Goal: Information Seeking & Learning: Learn about a topic

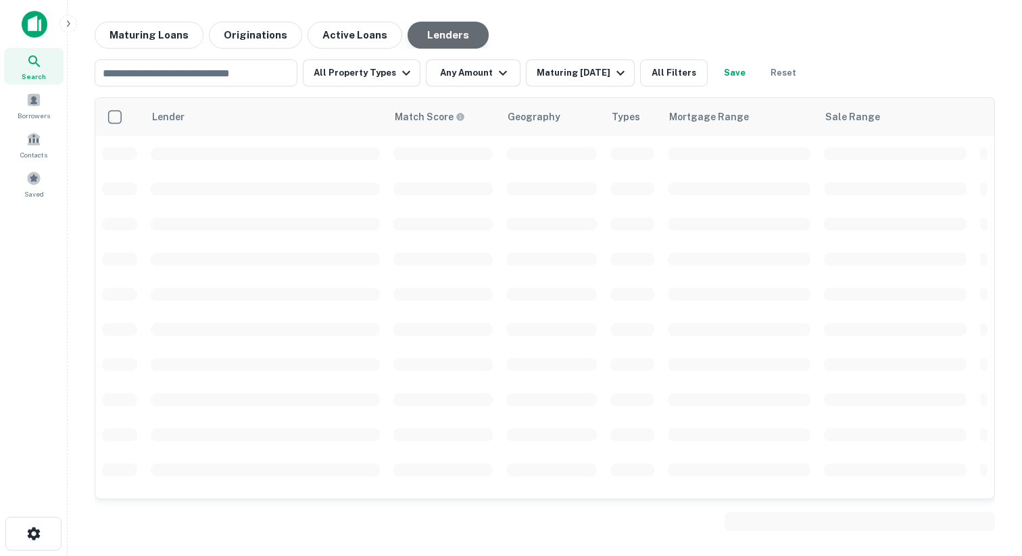
click at [407, 37] on button "Lenders" at bounding box center [447, 35] width 81 height 27
click at [243, 66] on input "text" at bounding box center [195, 73] width 193 height 19
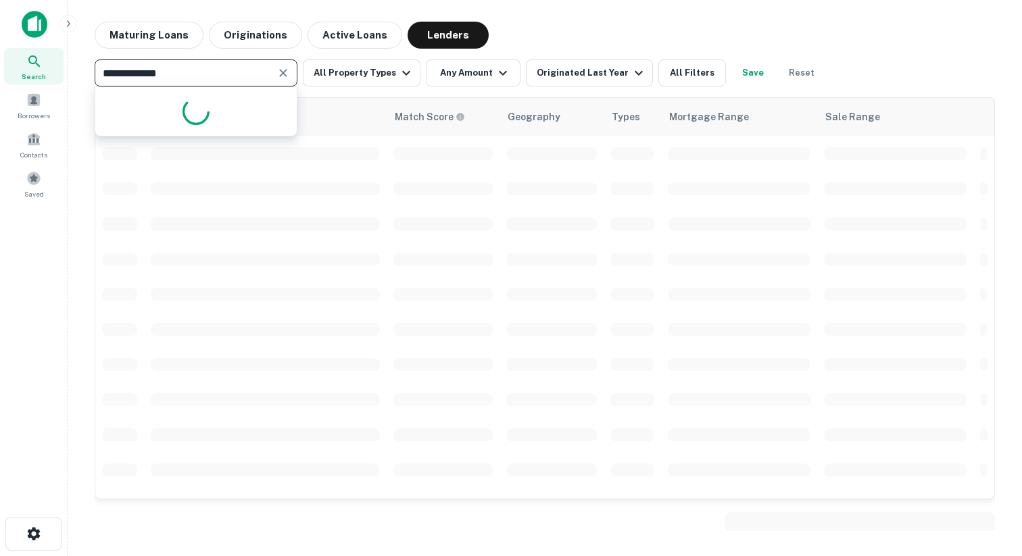
type input "**********"
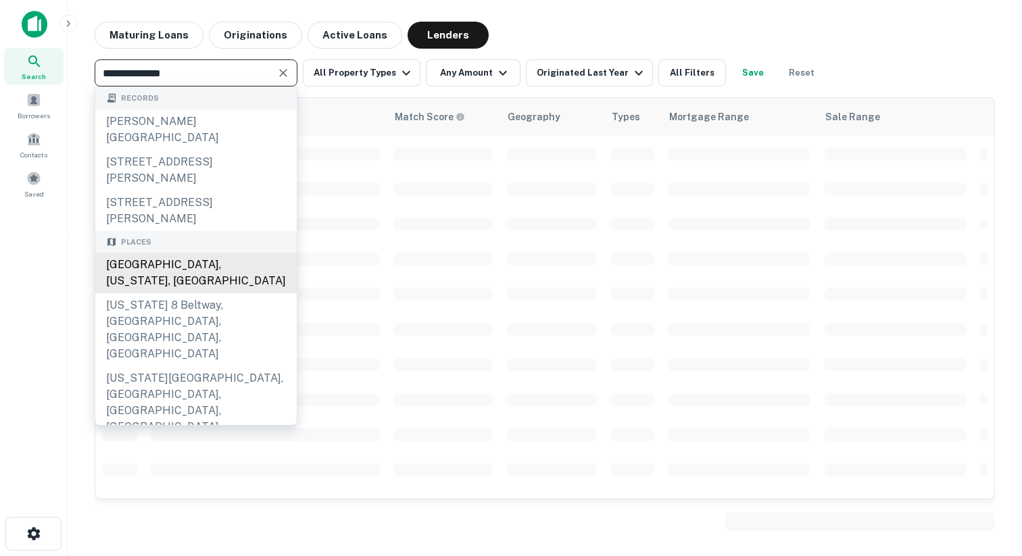
click at [172, 265] on div "Stafford, Texas, USA" at bounding box center [195, 273] width 201 height 41
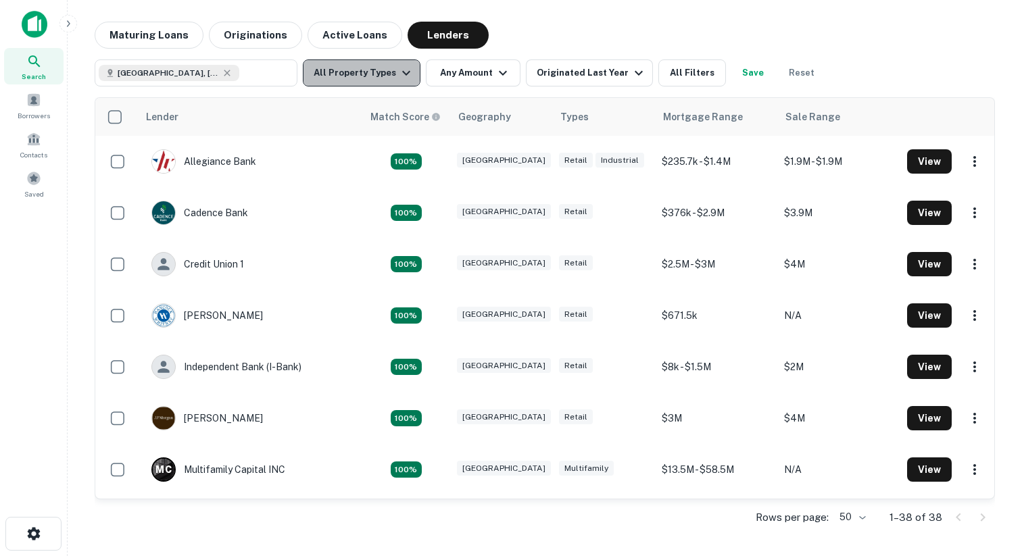
click at [405, 76] on icon "button" at bounding box center [406, 73] width 16 height 16
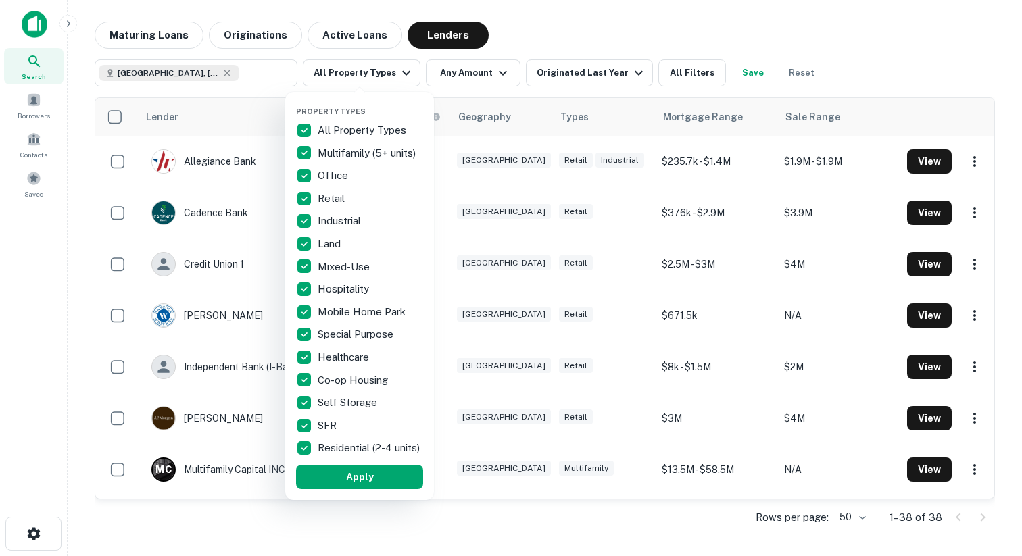
click at [335, 139] on div "All Property Types" at bounding box center [359, 130] width 127 height 23
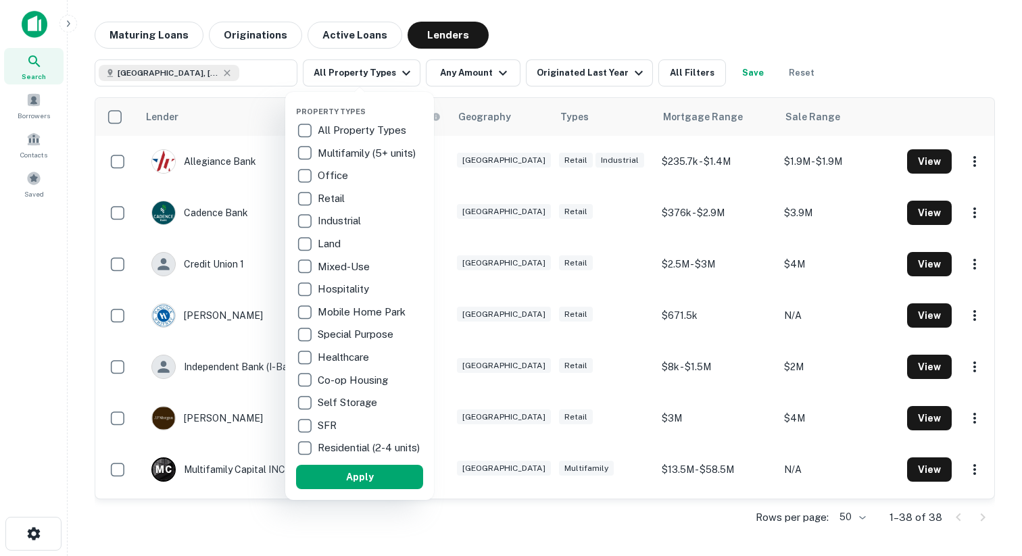
click at [349, 295] on p "Hospitality" at bounding box center [345, 289] width 54 height 16
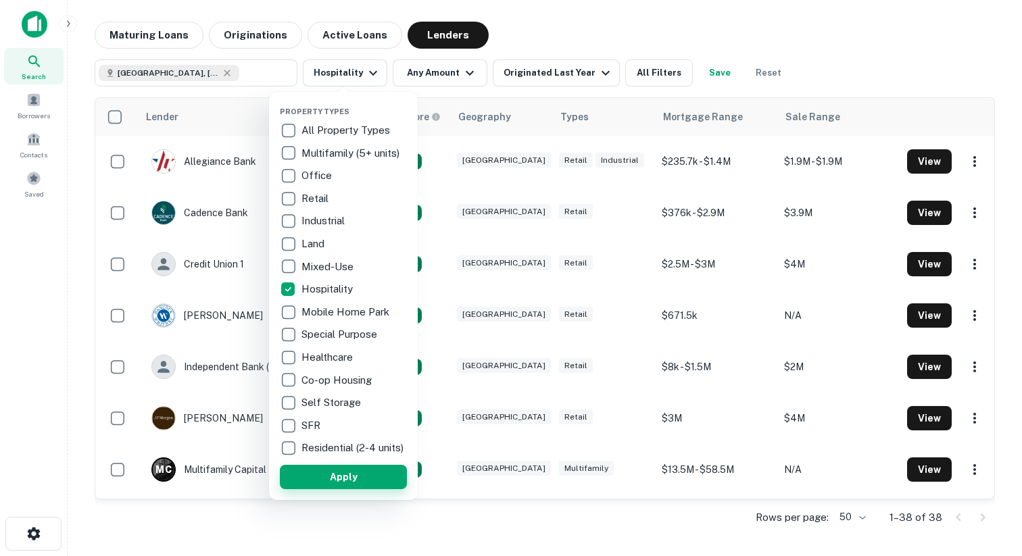
click at [358, 480] on button "Apply" at bounding box center [343, 477] width 127 height 24
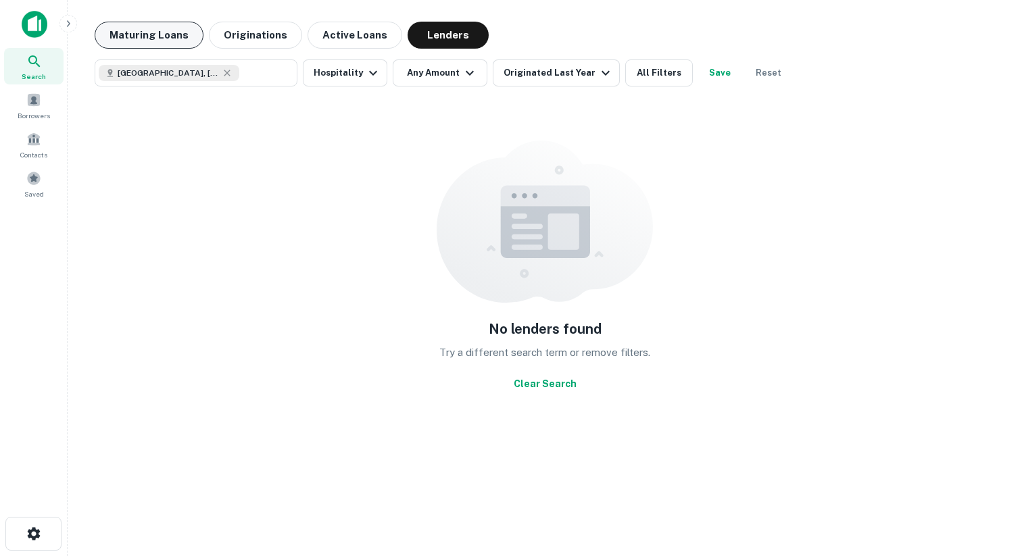
click at [159, 27] on button "Maturing Loans" at bounding box center [149, 35] width 109 height 27
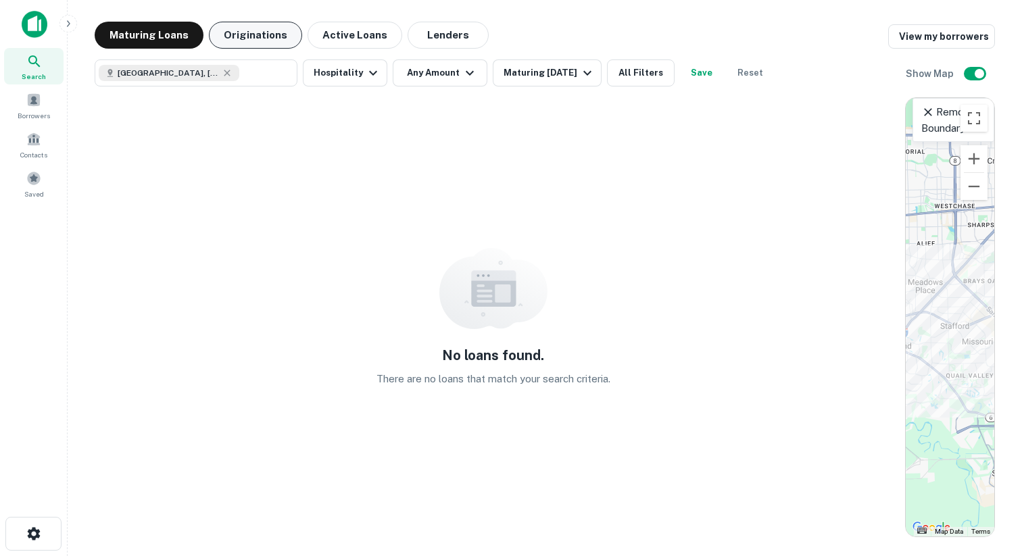
click at [262, 27] on button "Originations" at bounding box center [255, 35] width 93 height 27
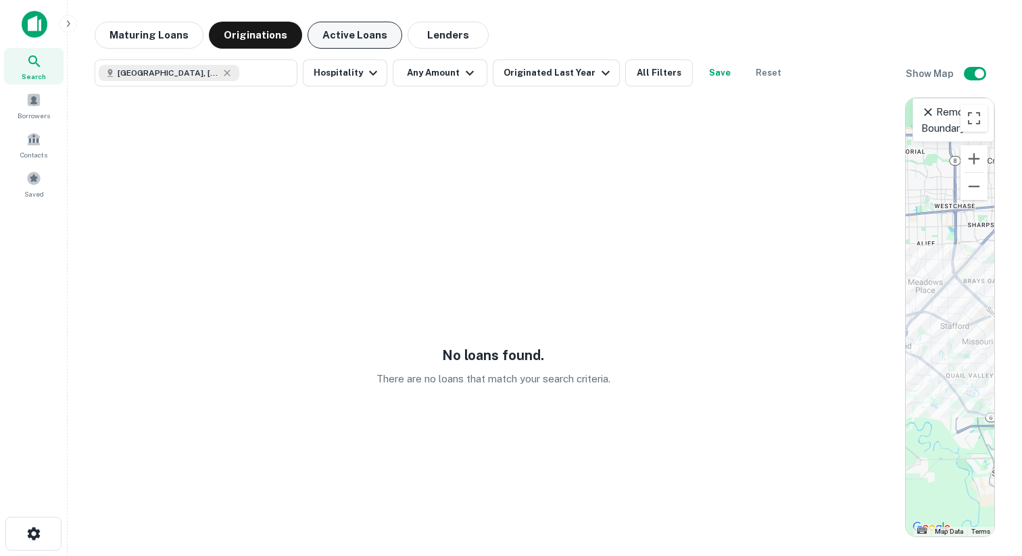
click at [364, 34] on button "Active Loans" at bounding box center [354, 35] width 95 height 27
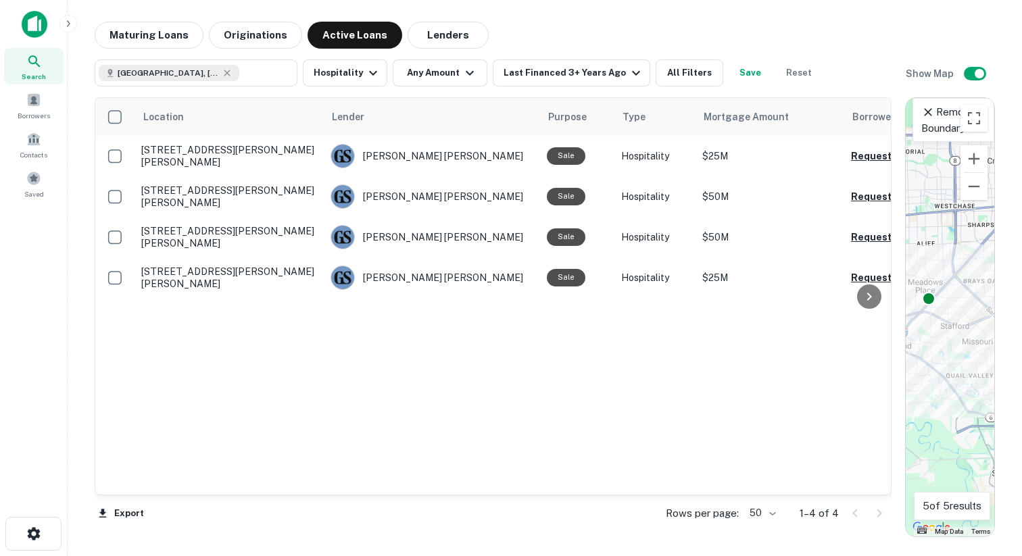
click at [36, 34] on img at bounding box center [35, 24] width 26 height 27
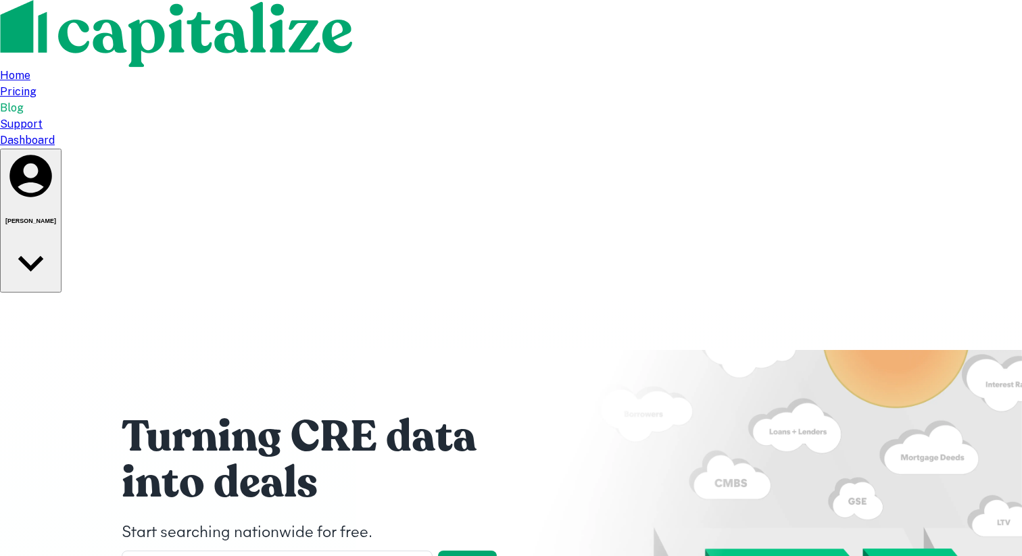
click at [822, 132] on div "Dashboard" at bounding box center [511, 140] width 1022 height 16
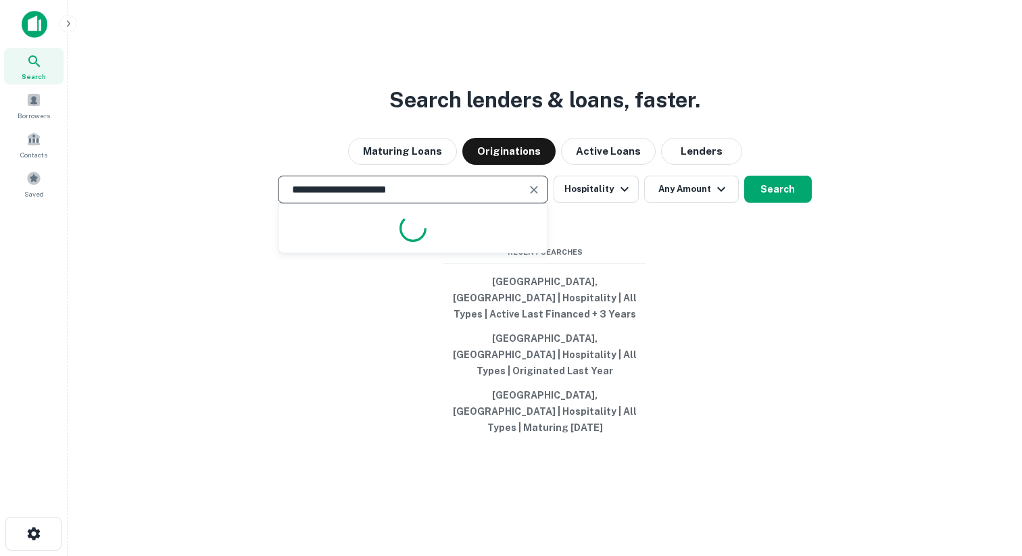
drag, startPoint x: 416, startPoint y: 216, endPoint x: 178, endPoint y: 214, distance: 238.6
click at [178, 203] on div "**********" at bounding box center [544, 190] width 933 height 28
click at [395, 197] on input "text" at bounding box center [413, 190] width 258 height 16
paste input "**********"
type input "**********"
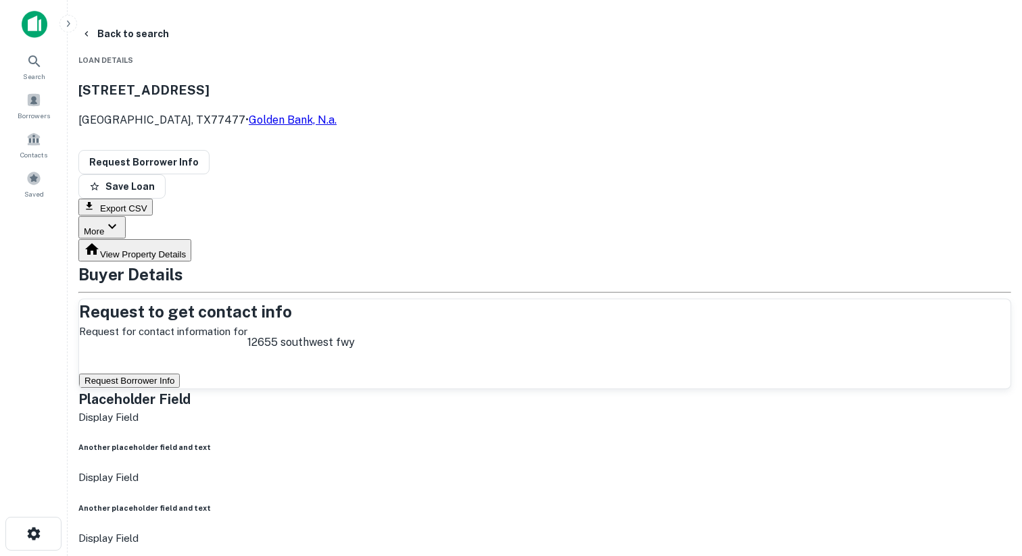
click at [78, 68] on div at bounding box center [78, 68] width 0 height 0
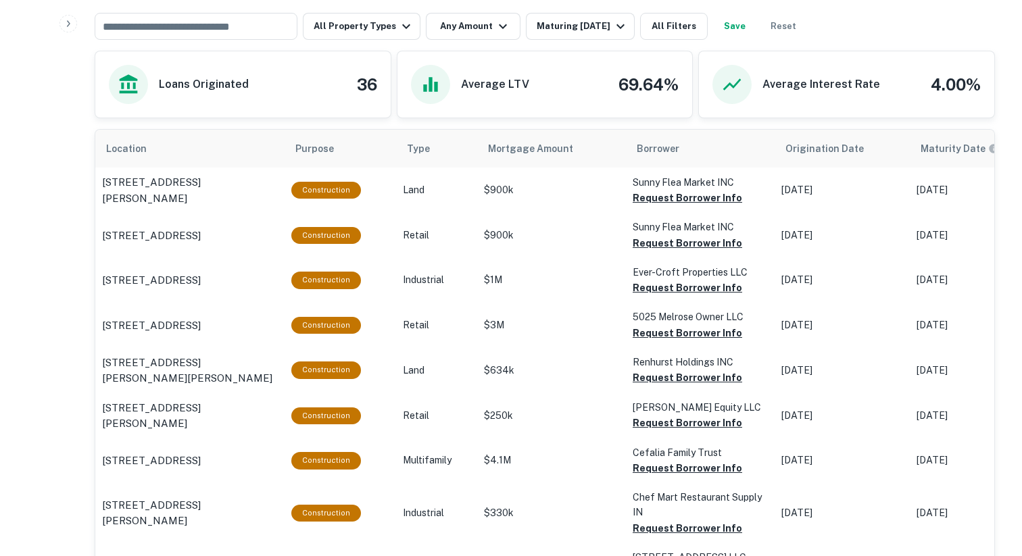
scroll to position [676, 0]
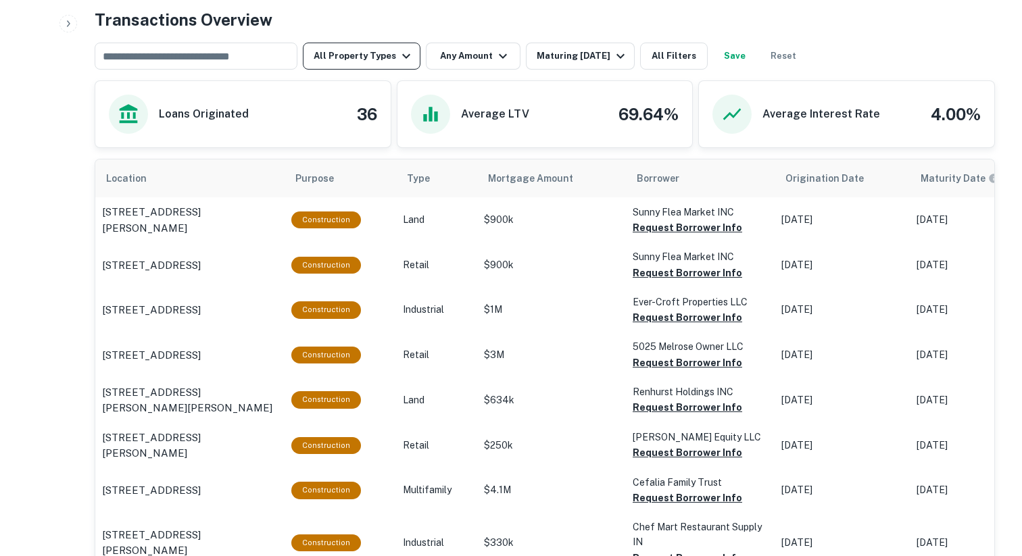
click at [403, 55] on icon "button" at bounding box center [406, 56] width 8 height 5
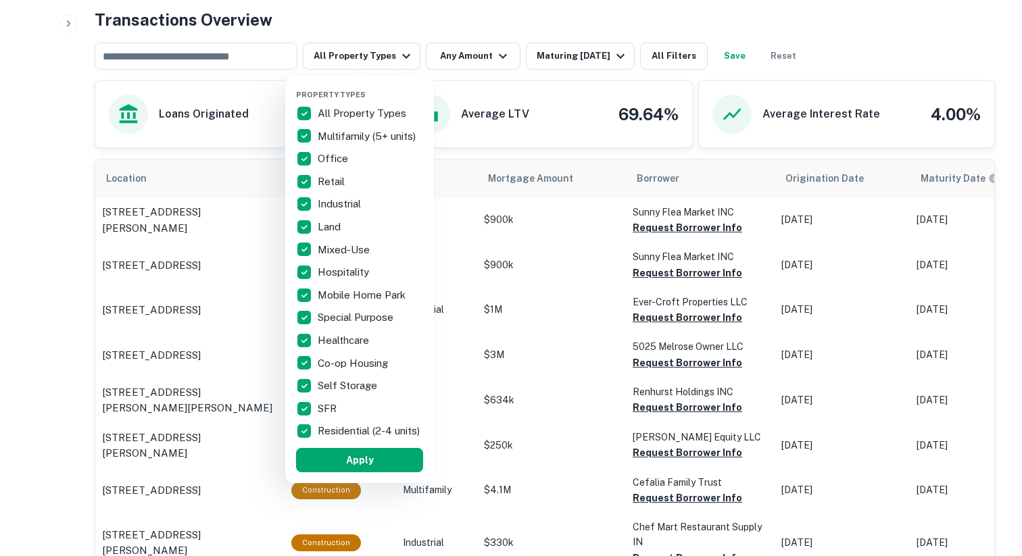
click at [353, 111] on p "All Property Types" at bounding box center [363, 113] width 91 height 16
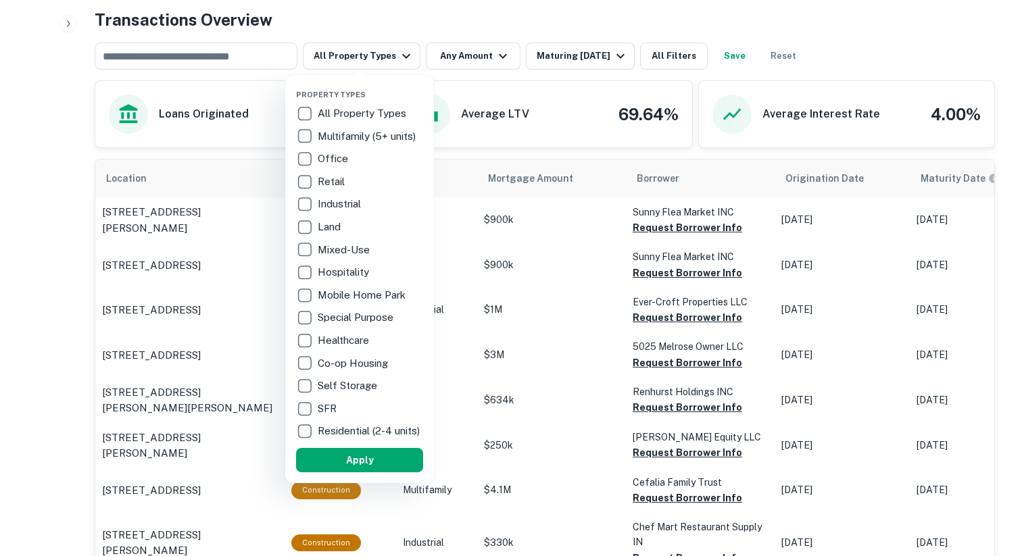
click at [334, 280] on div "Hospitality" at bounding box center [359, 272] width 127 height 23
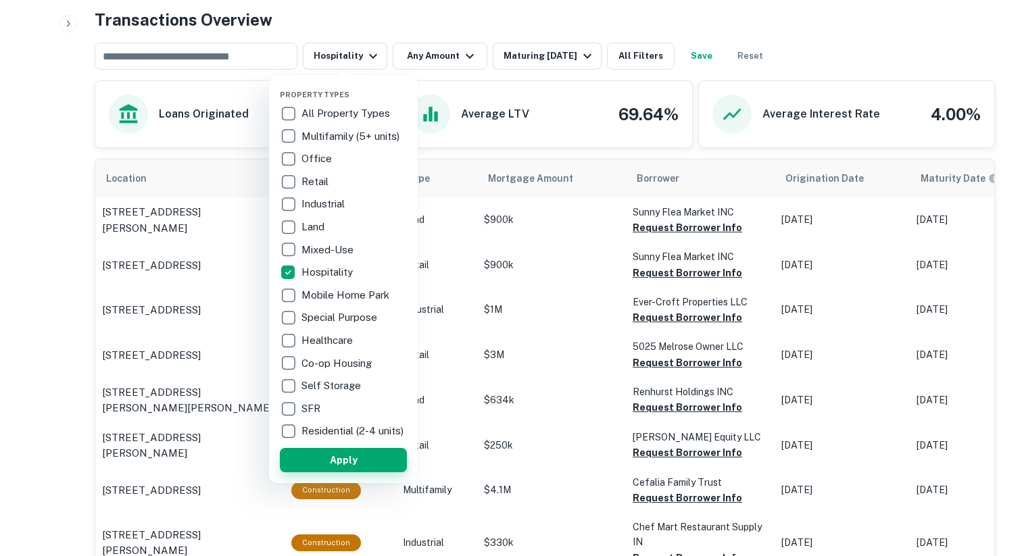
click at [338, 472] on button "Apply" at bounding box center [343, 460] width 127 height 24
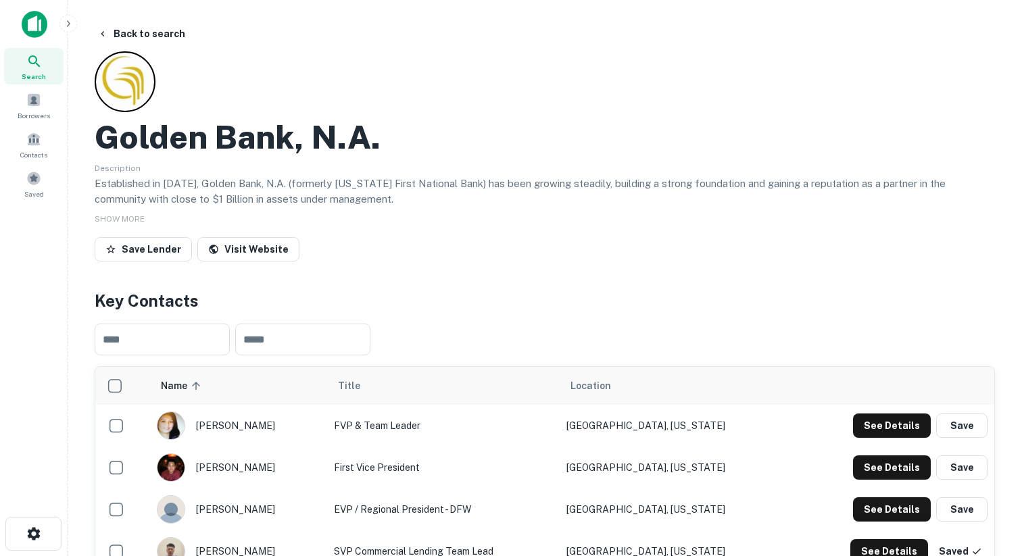
click at [121, 97] on div at bounding box center [125, 81] width 61 height 61
click at [124, 90] on div at bounding box center [125, 81] width 61 height 61
click at [120, 33] on button "Back to search" at bounding box center [141, 34] width 99 height 24
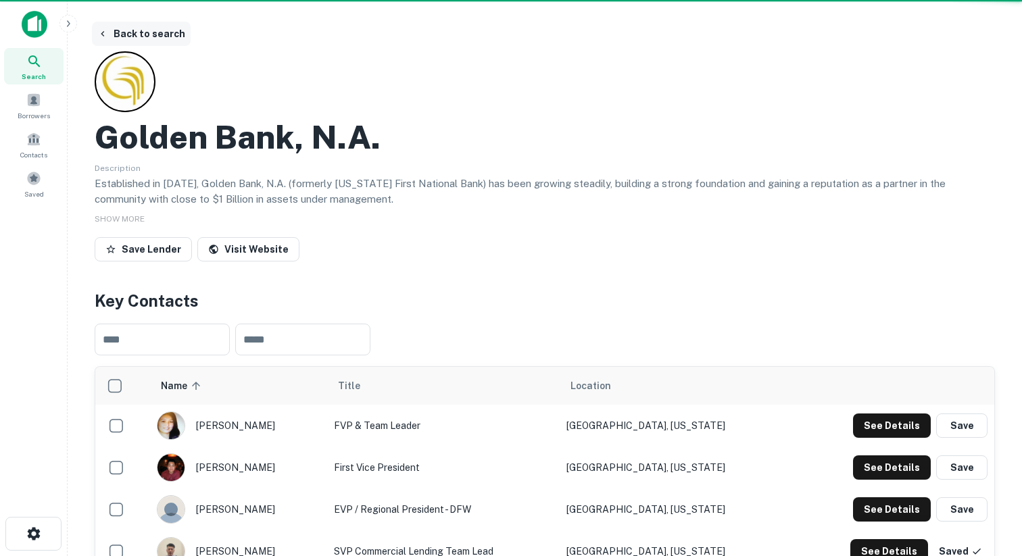
scroll to position [676, 0]
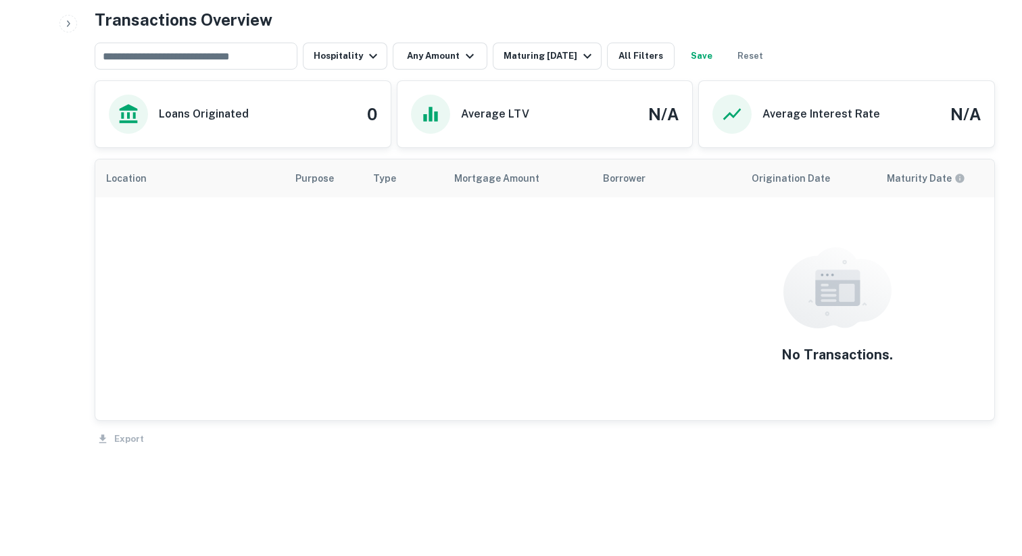
click at [68, 26] on icon "button" at bounding box center [68, 23] width 11 height 11
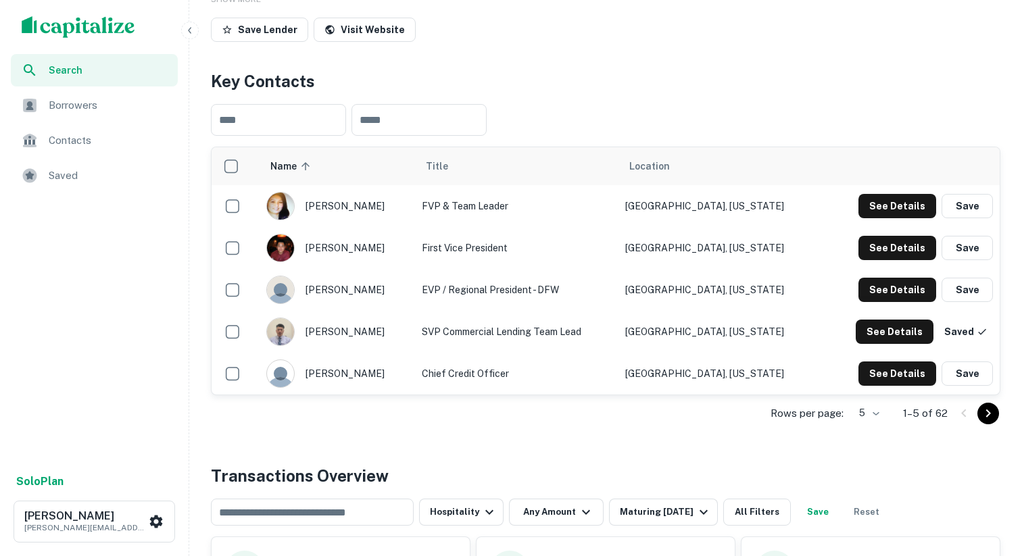
scroll to position [0, 0]
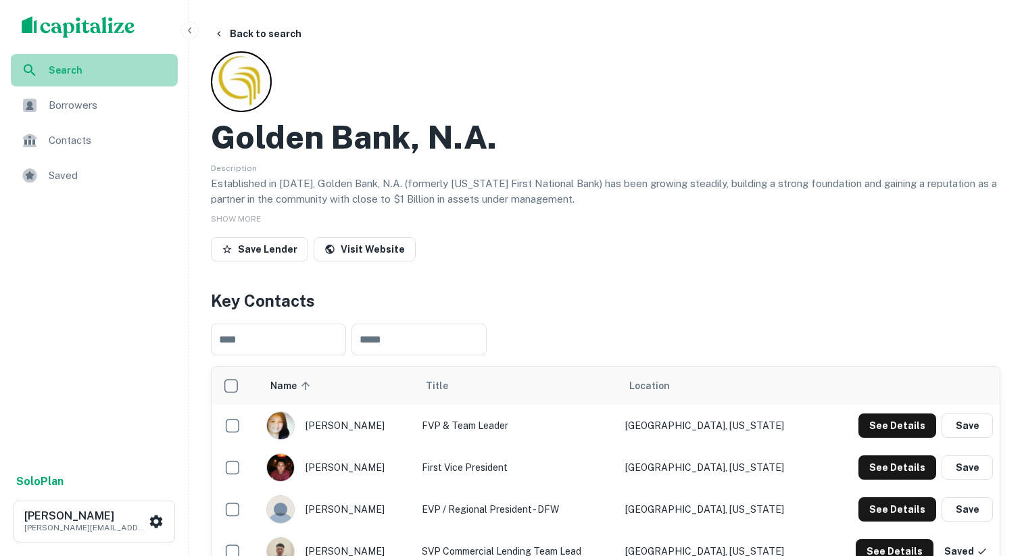
click at [86, 60] on div "Search" at bounding box center [94, 70] width 167 height 32
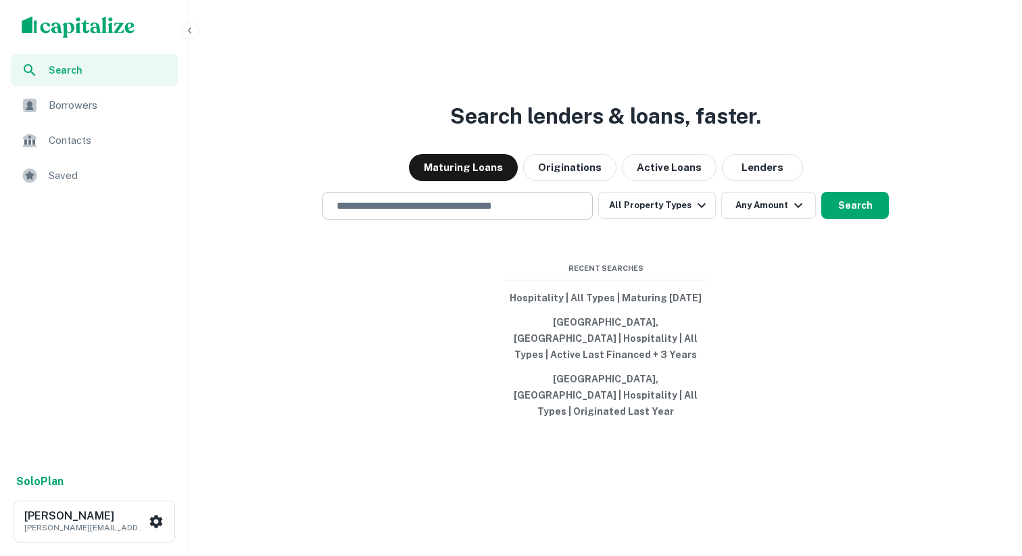
click at [418, 214] on input "text" at bounding box center [457, 206] width 258 height 16
paste input "**********"
type input "**********"
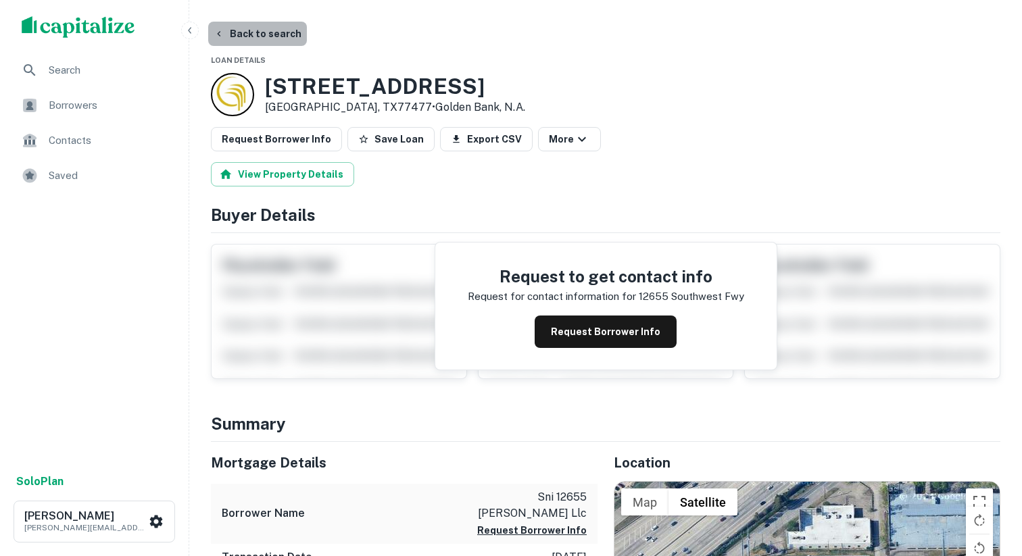
click at [264, 39] on button "Back to search" at bounding box center [257, 34] width 99 height 24
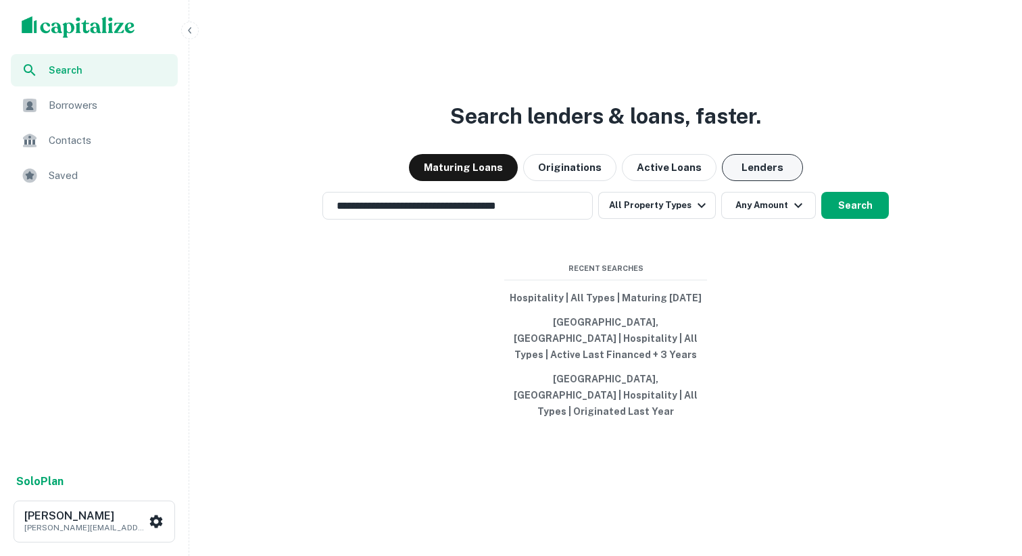
click at [766, 181] on button "Lenders" at bounding box center [762, 167] width 81 height 27
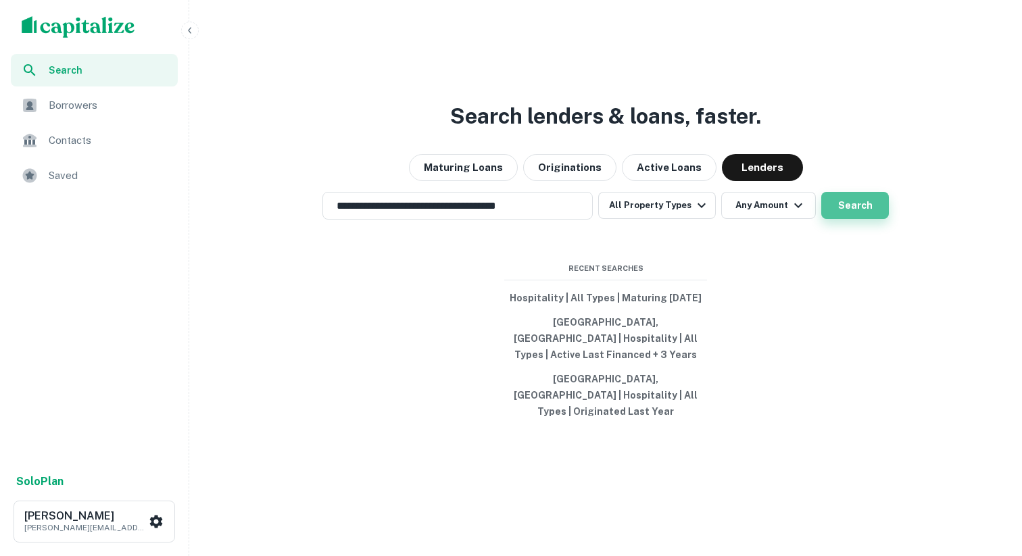
click at [863, 219] on button "Search" at bounding box center [855, 205] width 68 height 27
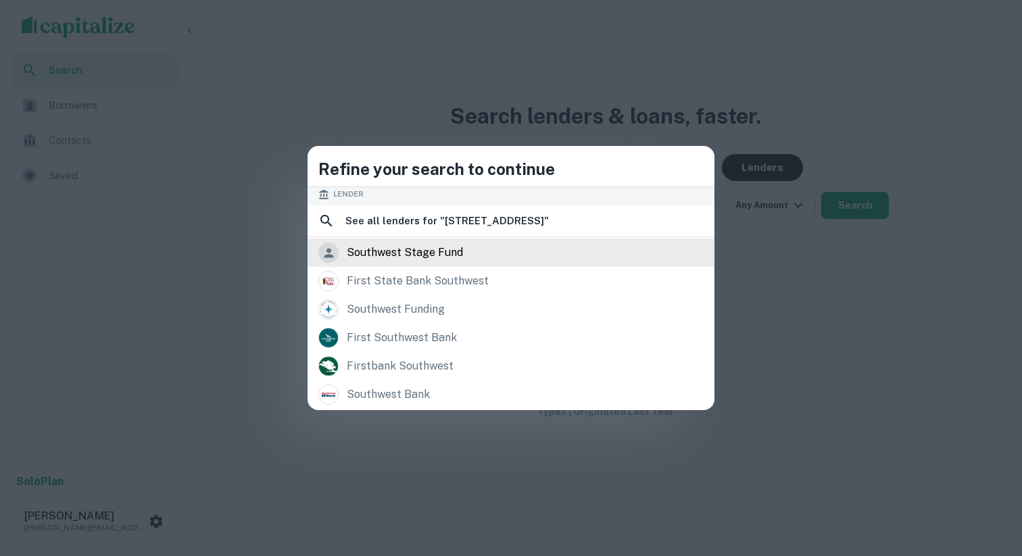
scroll to position [124, 0]
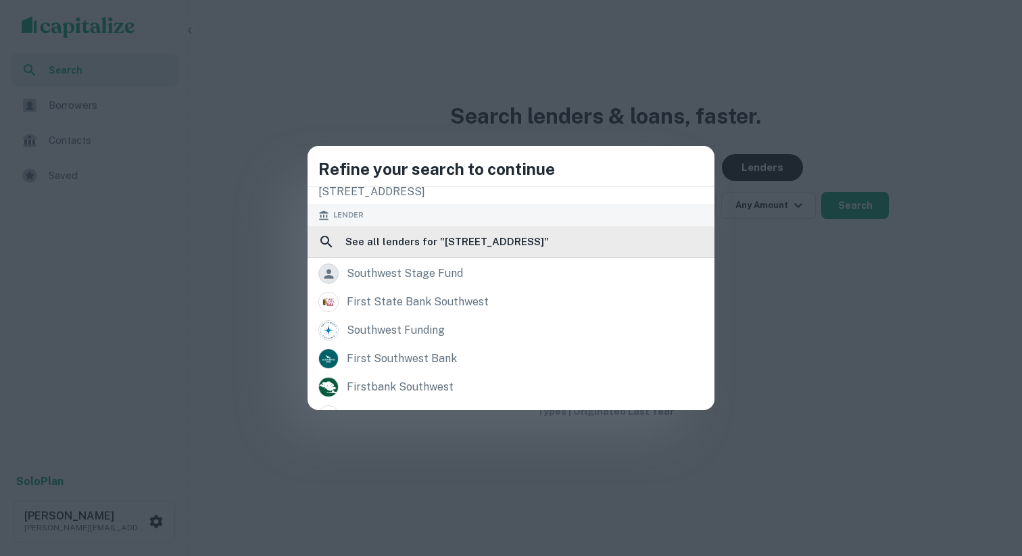
click at [464, 249] on h6 "See all lenders for " 12655 Southwest Fwy, Stafford, TX 77477 "" at bounding box center [446, 242] width 203 height 16
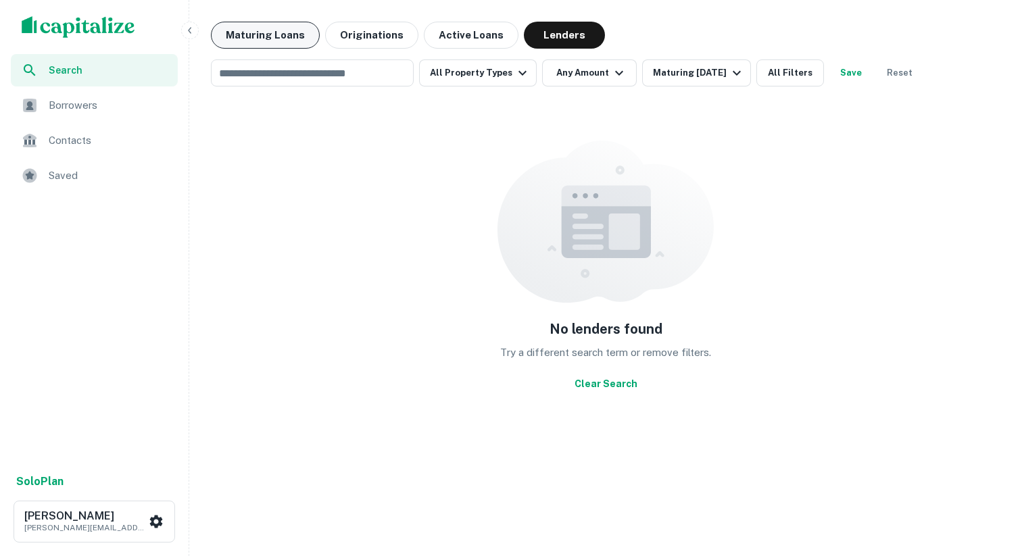
click at [265, 28] on button "Maturing Loans" at bounding box center [265, 35] width 109 height 27
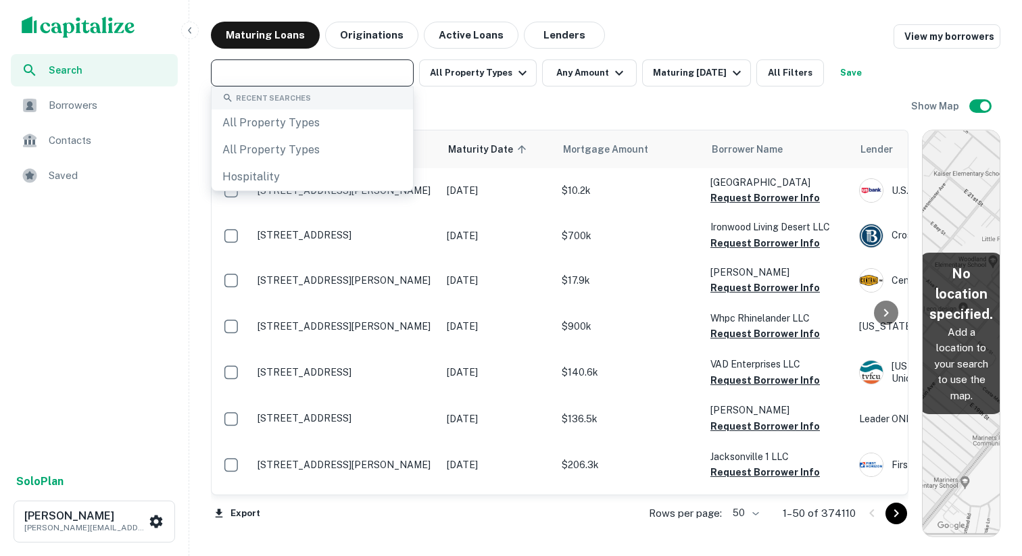
click at [308, 78] on input "text" at bounding box center [311, 73] width 193 height 19
paste input "**********"
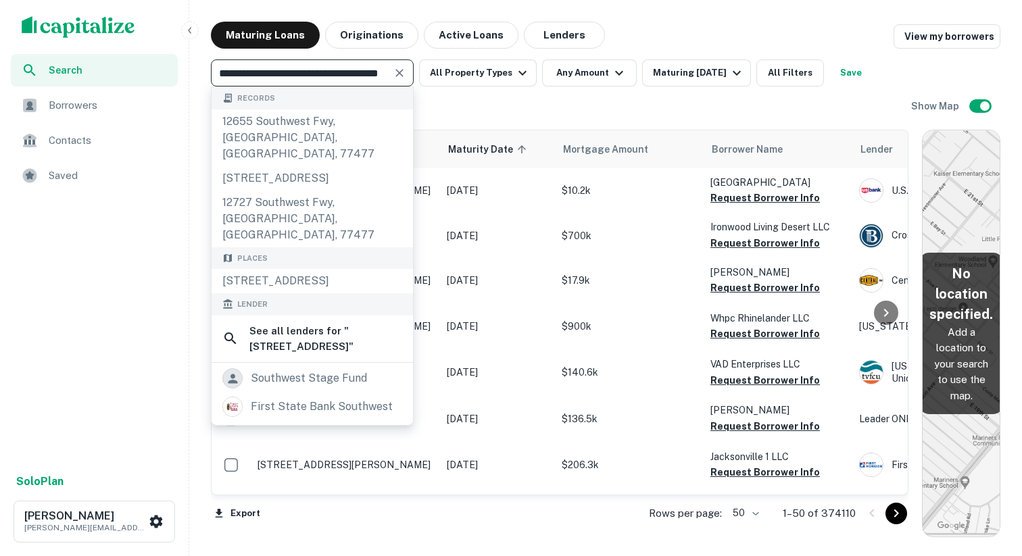
type input "**********"
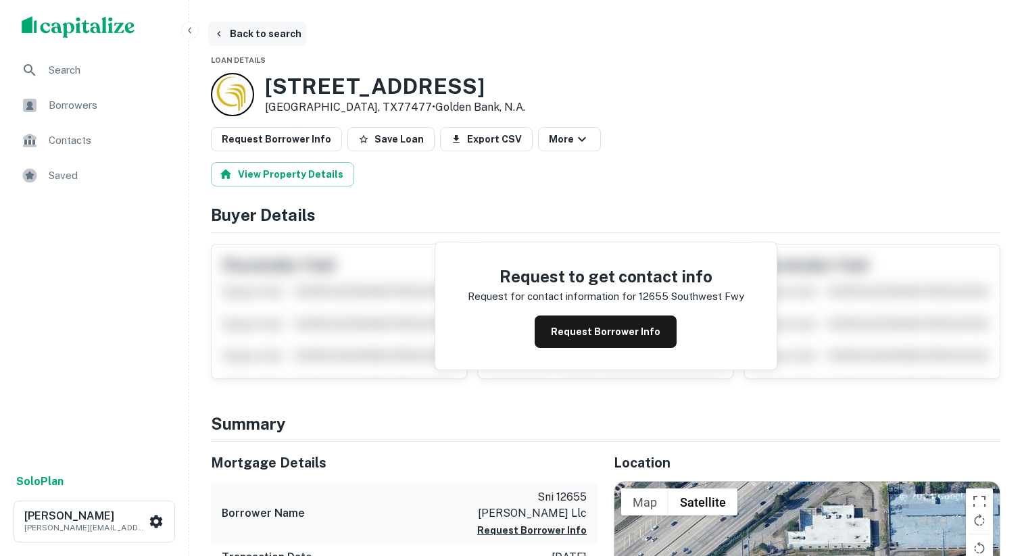
click at [255, 27] on button "Back to search" at bounding box center [257, 34] width 99 height 24
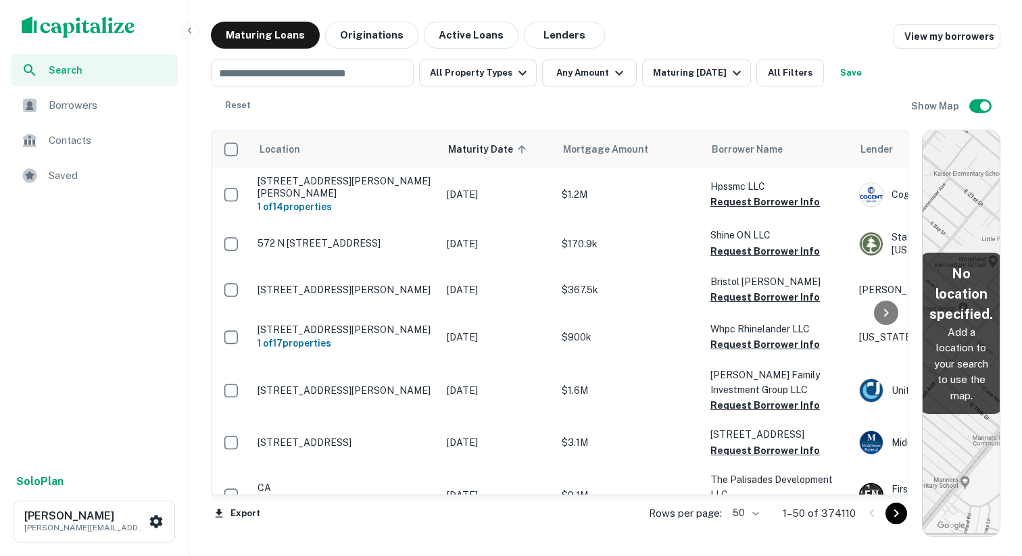
click at [658, 22] on div "Maturing Loans Originations Active Loans Lenders View my borrowers" at bounding box center [605, 35] width 789 height 27
click at [570, 30] on button "Lenders" at bounding box center [564, 35] width 81 height 27
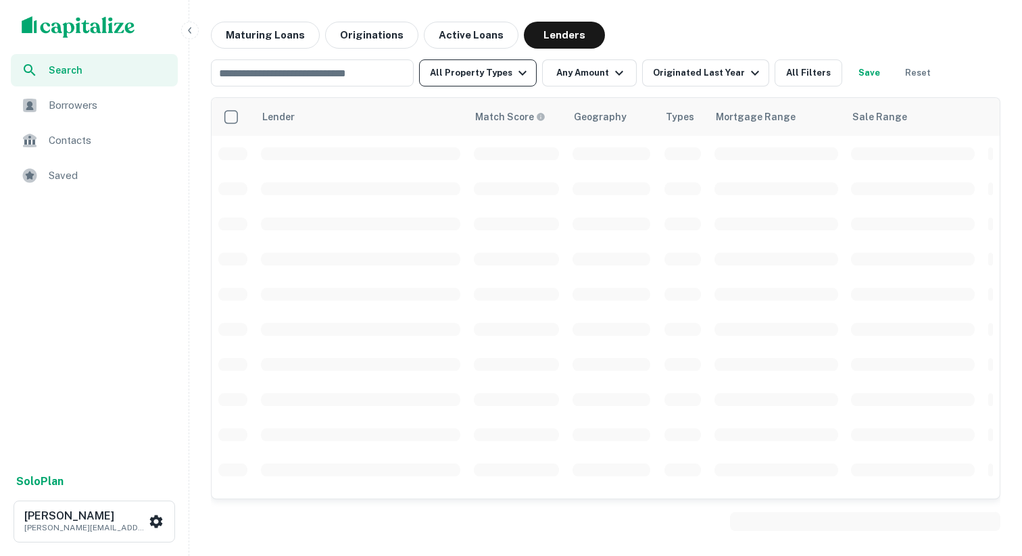
click at [472, 72] on button "All Property Types" at bounding box center [478, 72] width 118 height 27
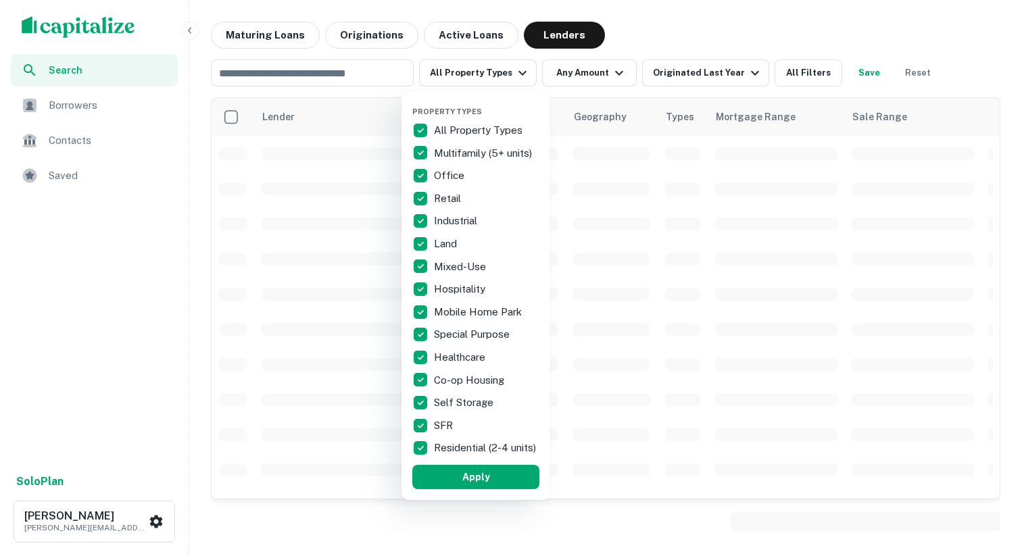
click at [447, 129] on p "All Property Types" at bounding box center [479, 130] width 91 height 16
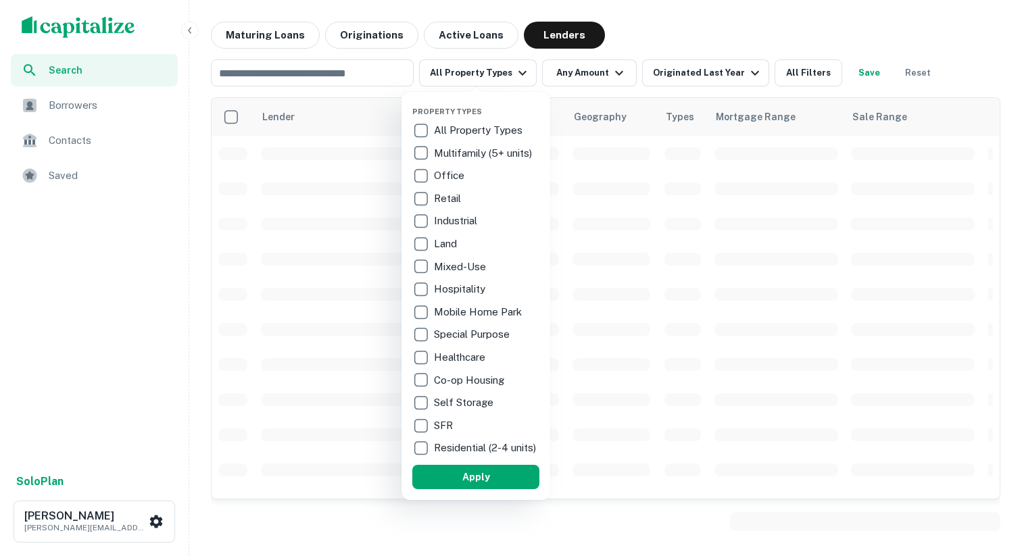
click at [443, 293] on p "Hospitality" at bounding box center [461, 289] width 54 height 16
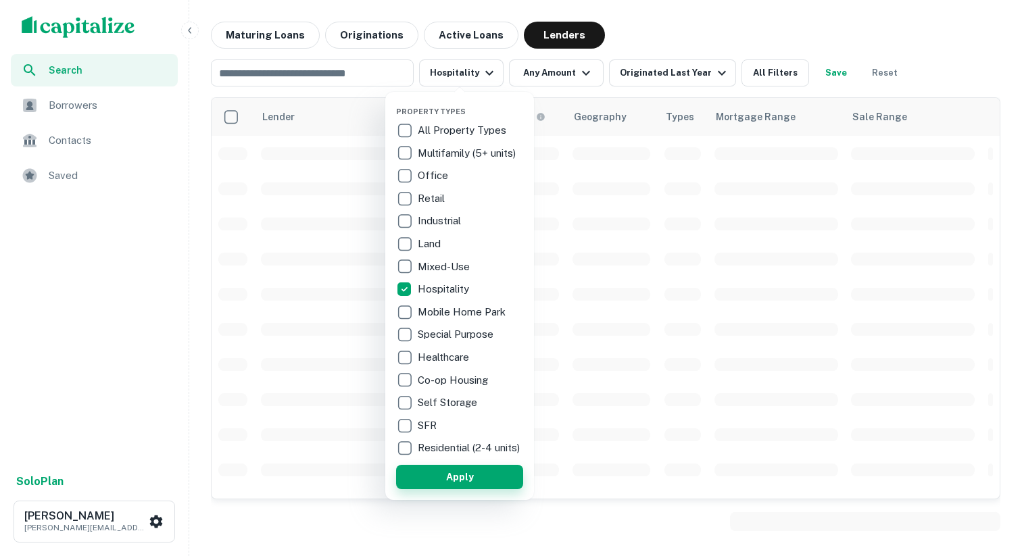
click at [465, 489] on button "Apply" at bounding box center [459, 477] width 127 height 24
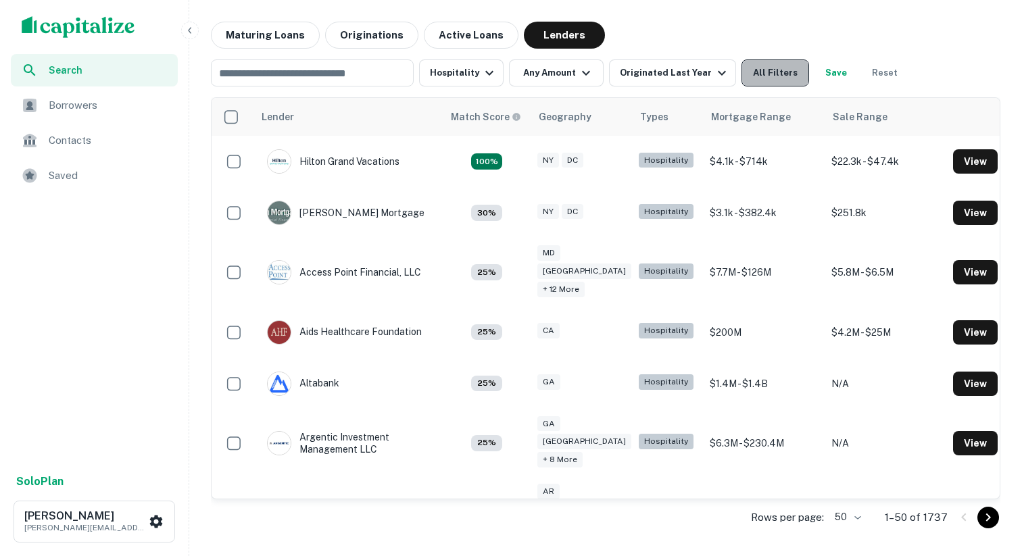
click at [751, 76] on button "All Filters" at bounding box center [775, 72] width 68 height 27
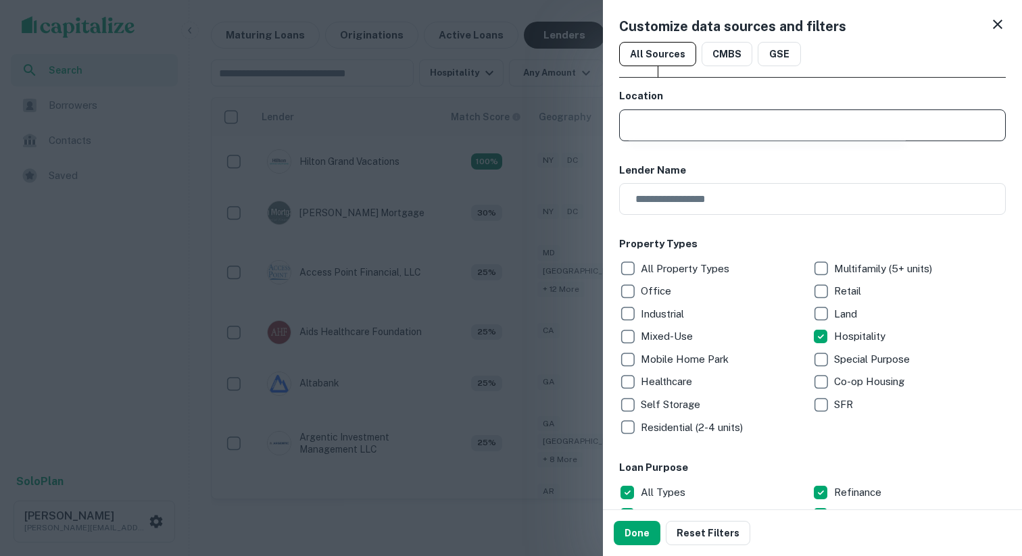
click at [691, 130] on input "text" at bounding box center [816, 125] width 377 height 32
type input "*"
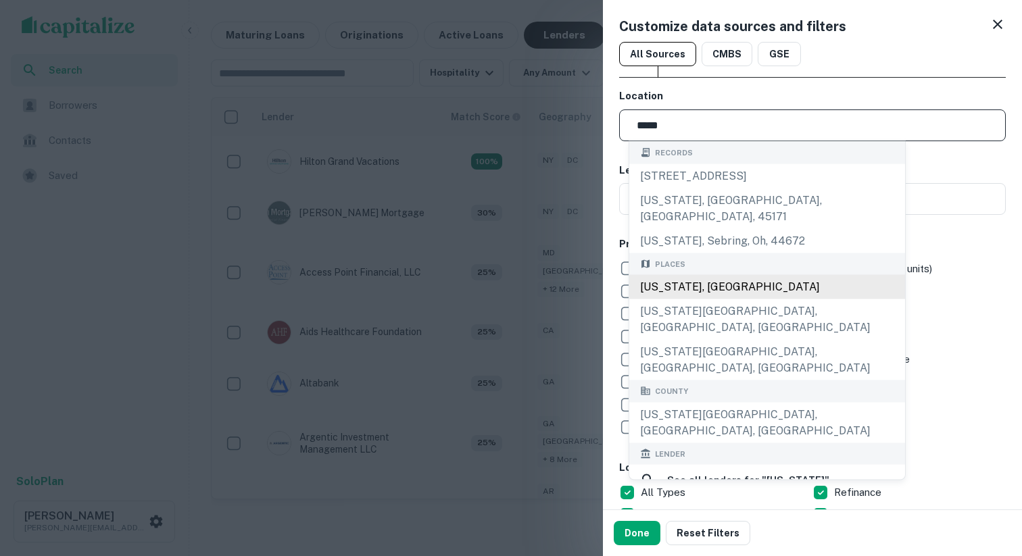
click at [695, 275] on div "Texas, USA" at bounding box center [767, 287] width 276 height 24
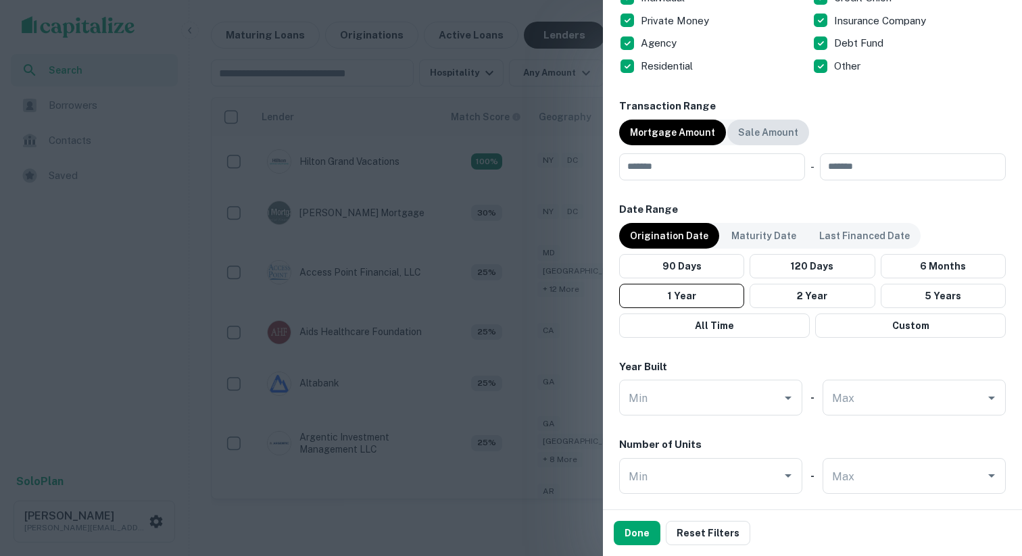
scroll to position [610, 0]
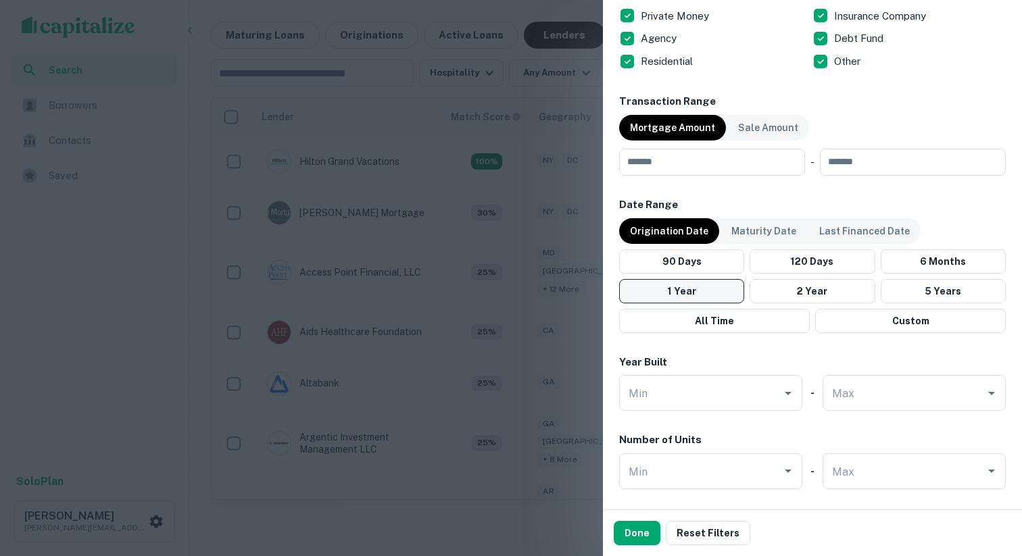
type input "**********"
click at [724, 287] on button "1 Year" at bounding box center [681, 291] width 125 height 24
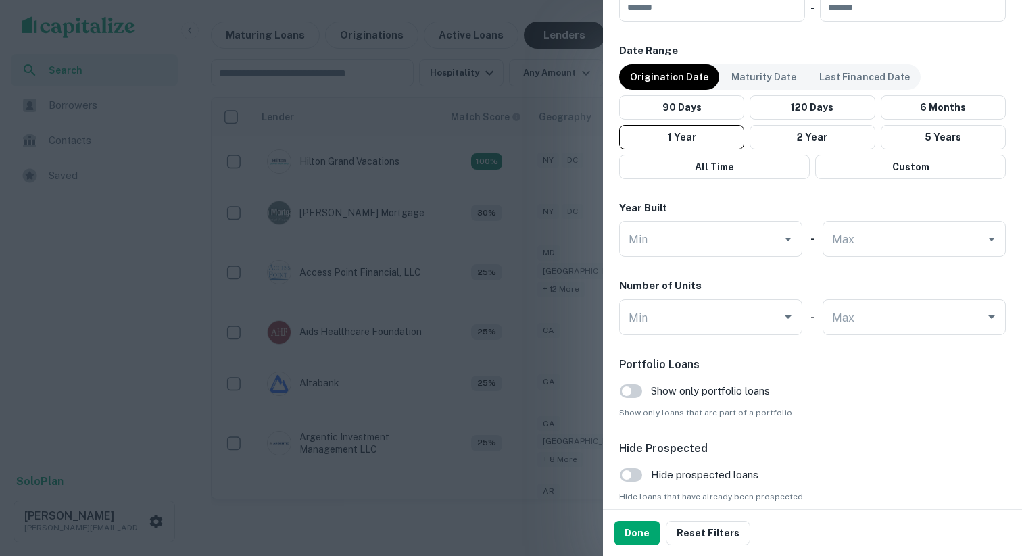
scroll to position [822, 0]
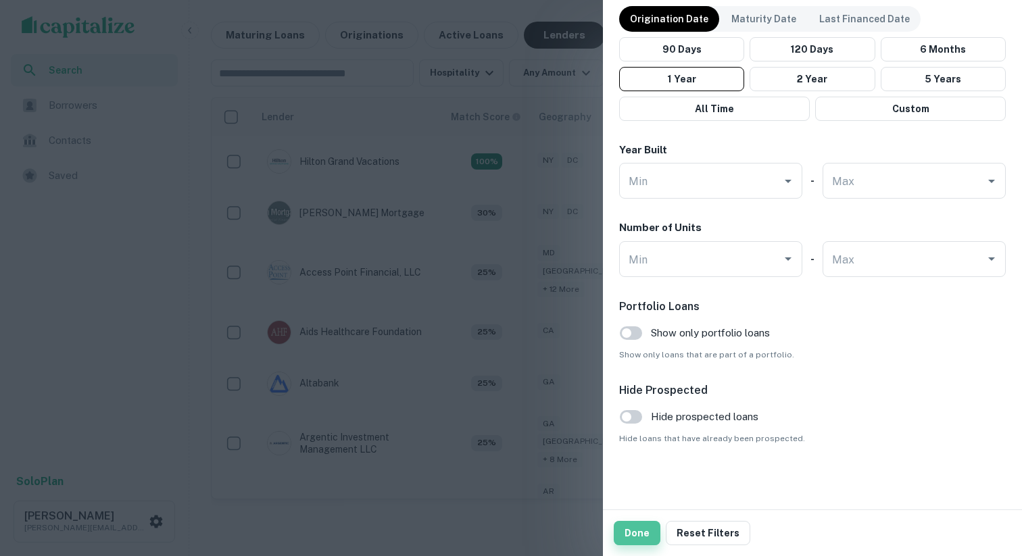
click at [644, 543] on button "Done" at bounding box center [637, 533] width 47 height 24
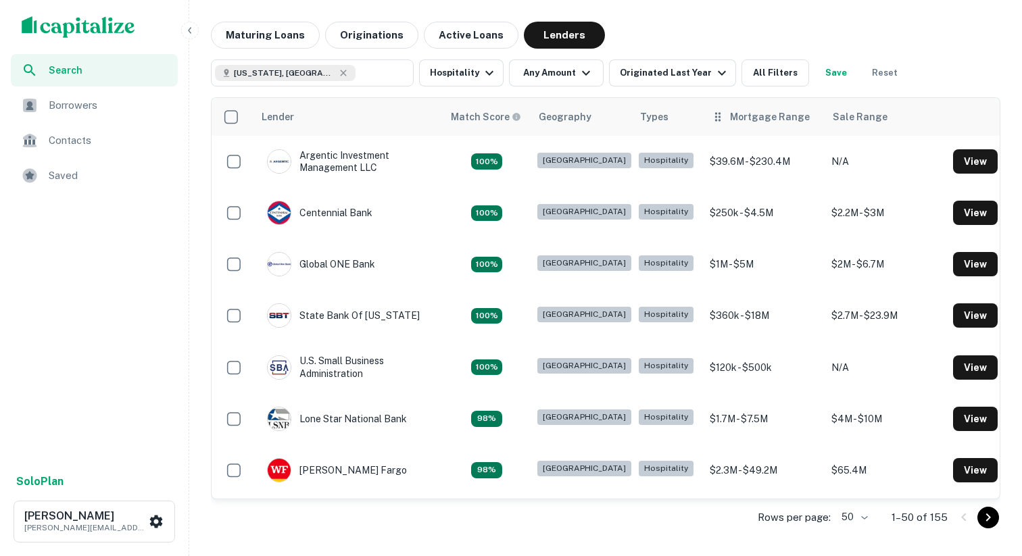
click at [730, 121] on div "Mortgage Range" at bounding box center [770, 117] width 80 height 16
click at [730, 120] on div "Mortgage Range" at bounding box center [770, 117] width 80 height 16
click at [784, 125] on th "Mortgage Range" at bounding box center [764, 117] width 122 height 38
type input "**********"
click at [370, 67] on input "**********" at bounding box center [381, 73] width 52 height 19
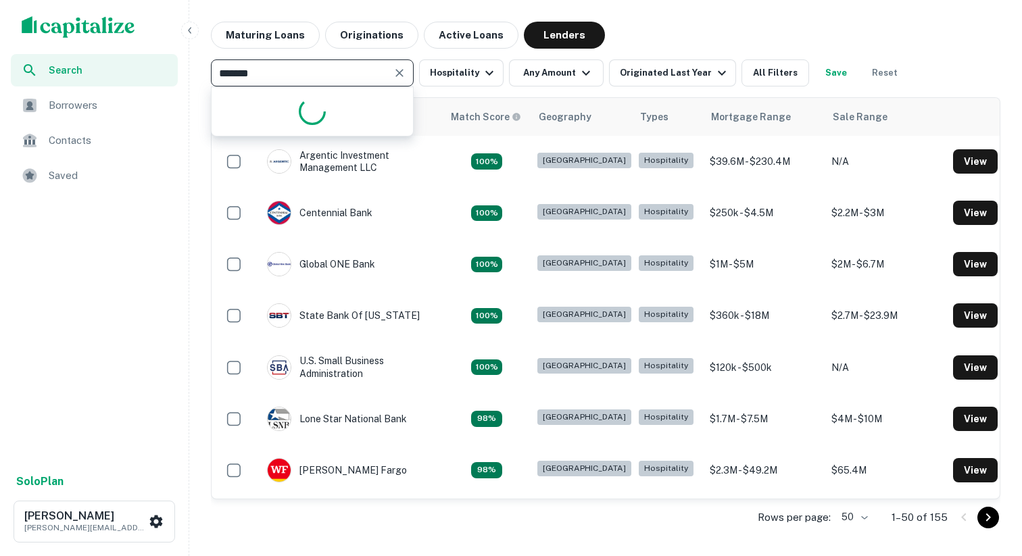
type input "********"
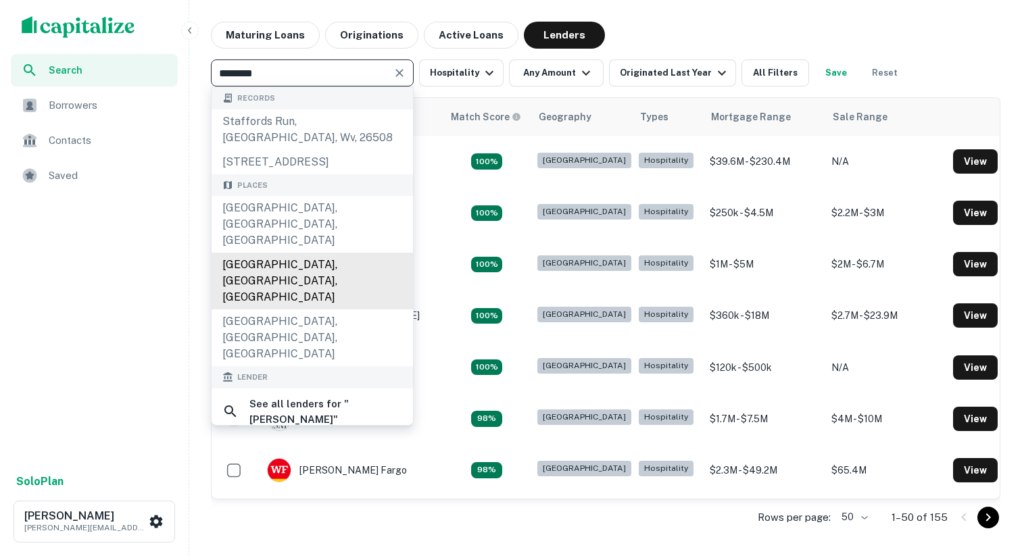
click at [299, 253] on div "Stafford, TX, USA" at bounding box center [312, 281] width 201 height 57
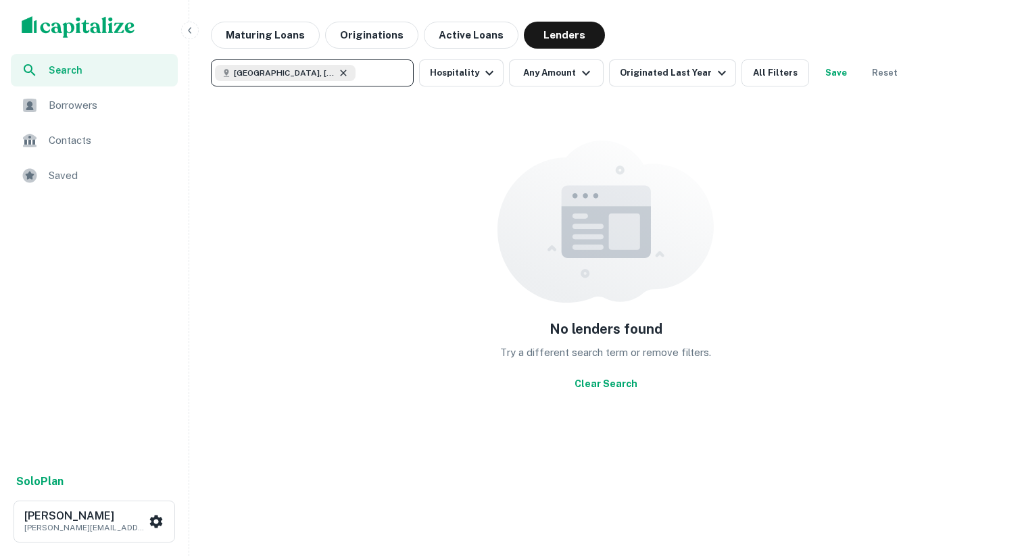
click at [341, 73] on icon at bounding box center [343, 73] width 11 height 11
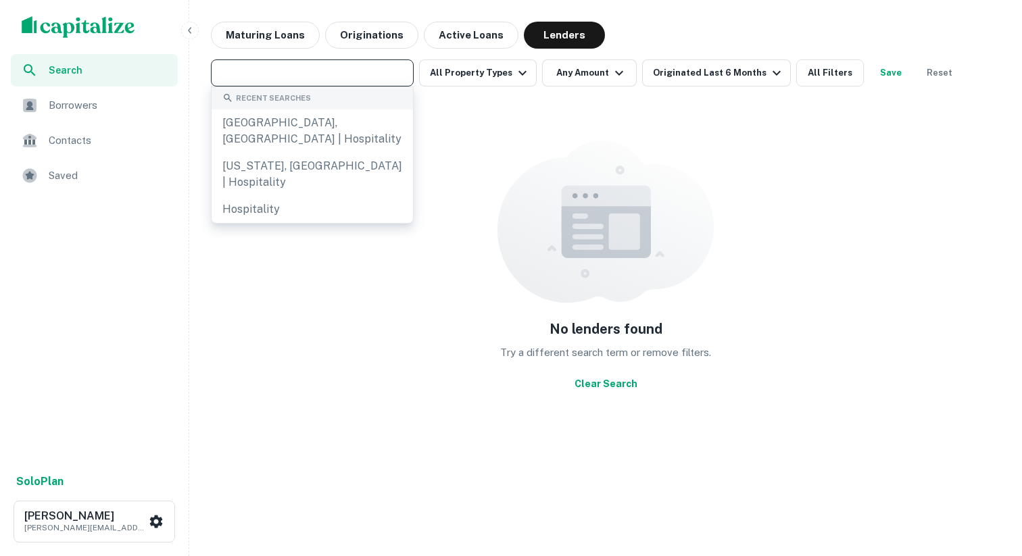
click at [341, 73] on input "text" at bounding box center [311, 73] width 193 height 19
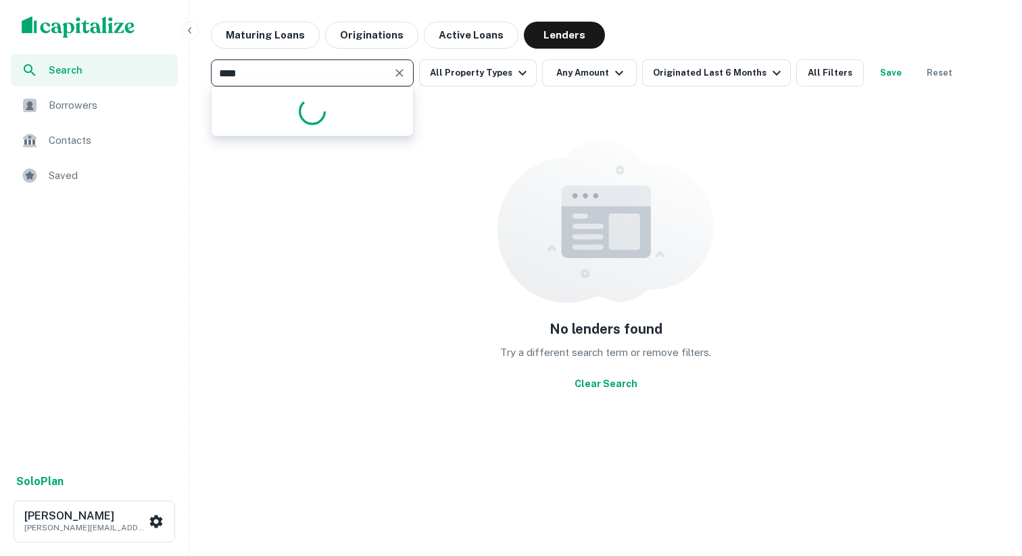
type input "*****"
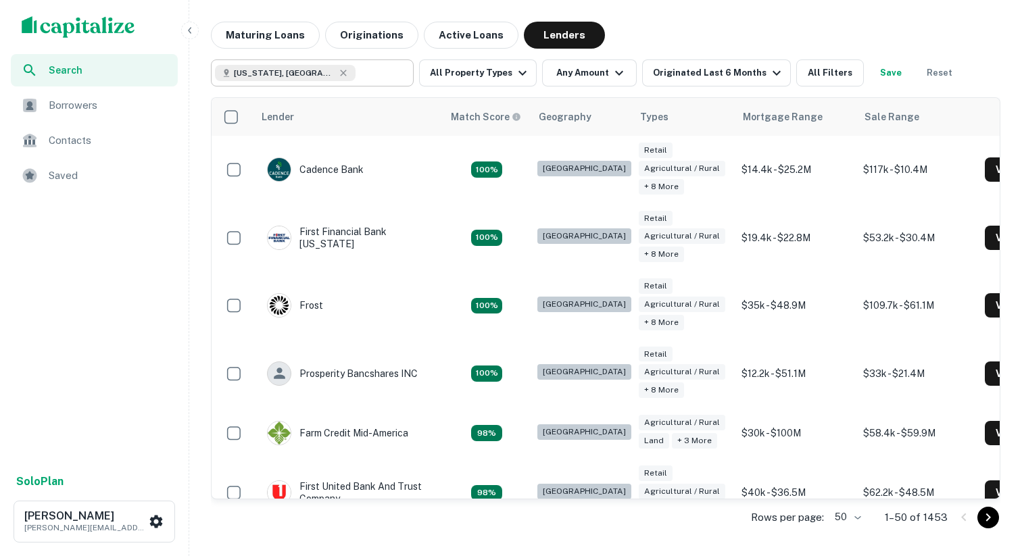
type input "**********"
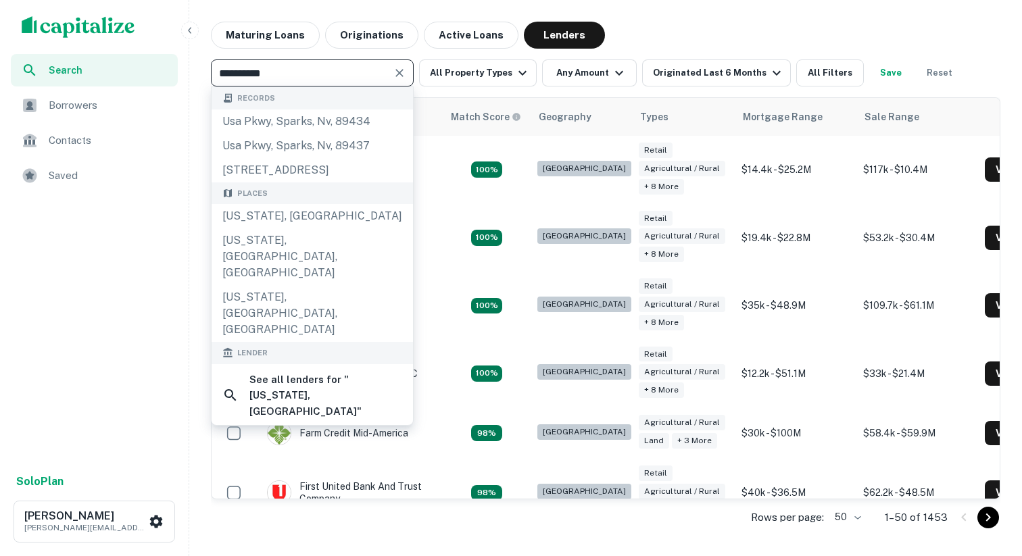
click at [765, 26] on div "Maturing Loans Originations Active Loans Lenders" at bounding box center [605, 35] width 789 height 27
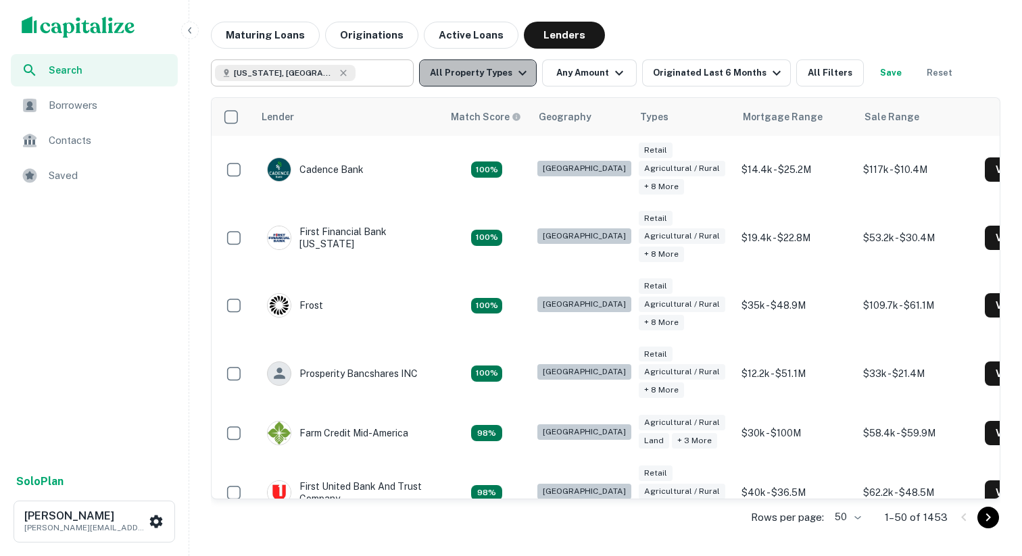
click at [519, 66] on icon "button" at bounding box center [522, 73] width 16 height 16
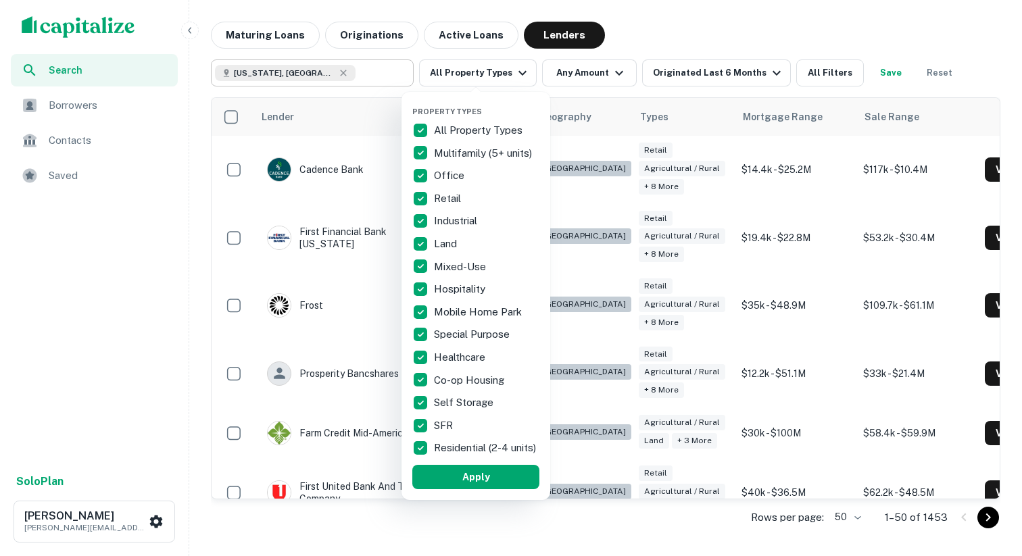
click at [474, 128] on p "All Property Types" at bounding box center [479, 130] width 91 height 16
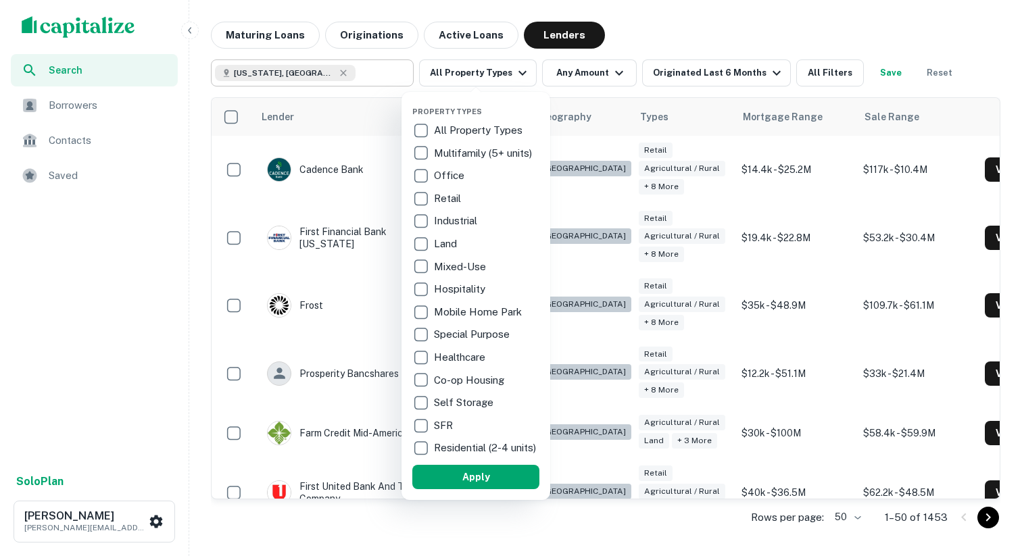
click at [445, 291] on p "Hospitality" at bounding box center [461, 289] width 54 height 16
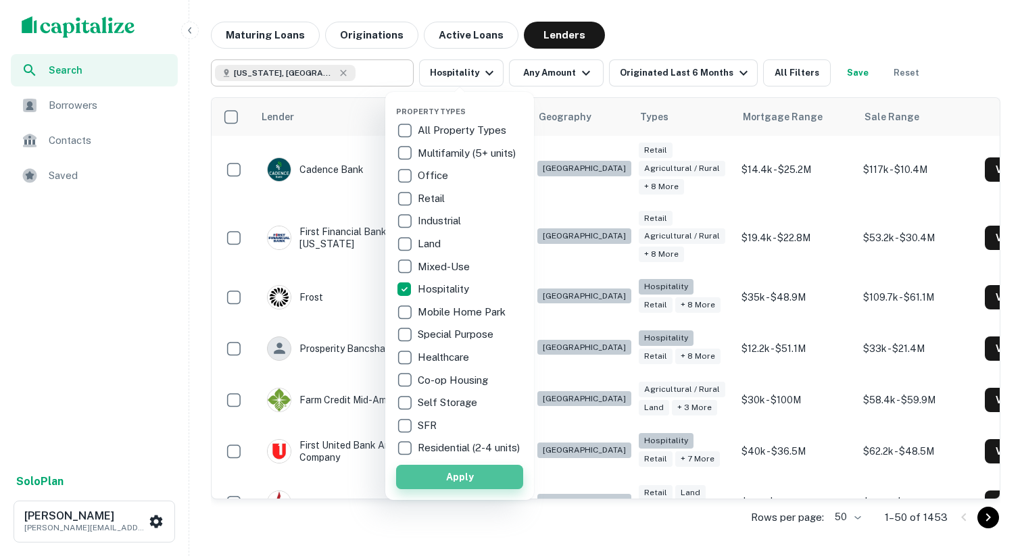
click at [449, 489] on button "Apply" at bounding box center [459, 477] width 127 height 24
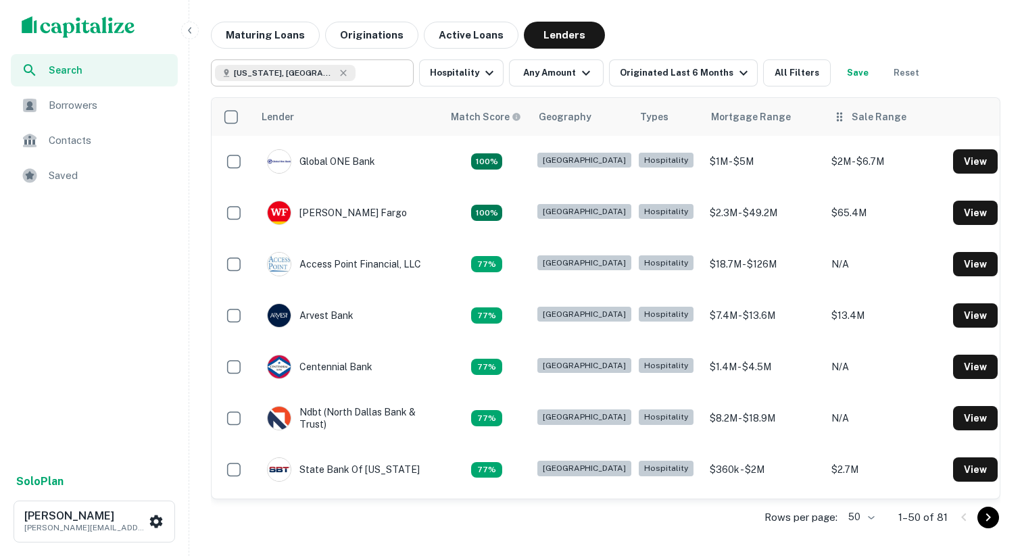
click at [851, 118] on div "Sale Range" at bounding box center [878, 117] width 55 height 16
